Goal: Task Accomplishment & Management: Use online tool/utility

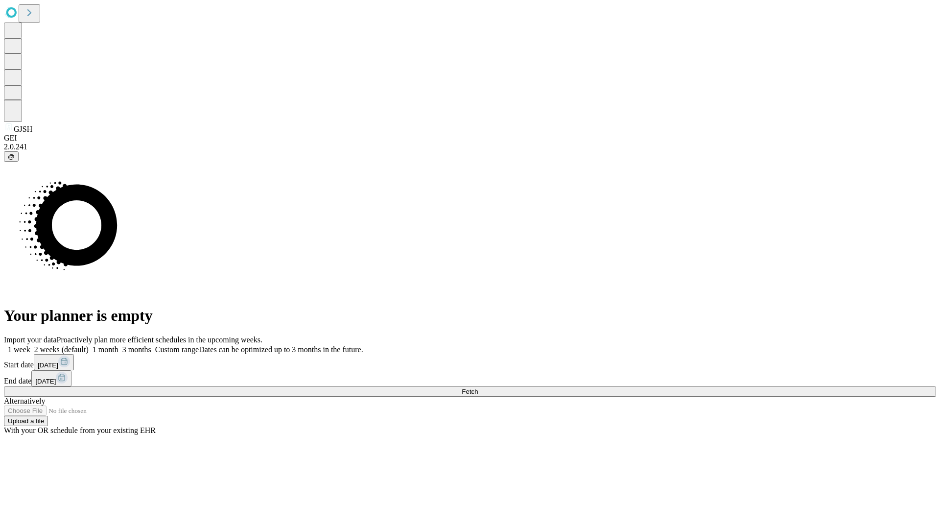
click at [478, 388] on span "Fetch" at bounding box center [470, 391] width 16 height 7
